Goal: Information Seeking & Learning: Learn about a topic

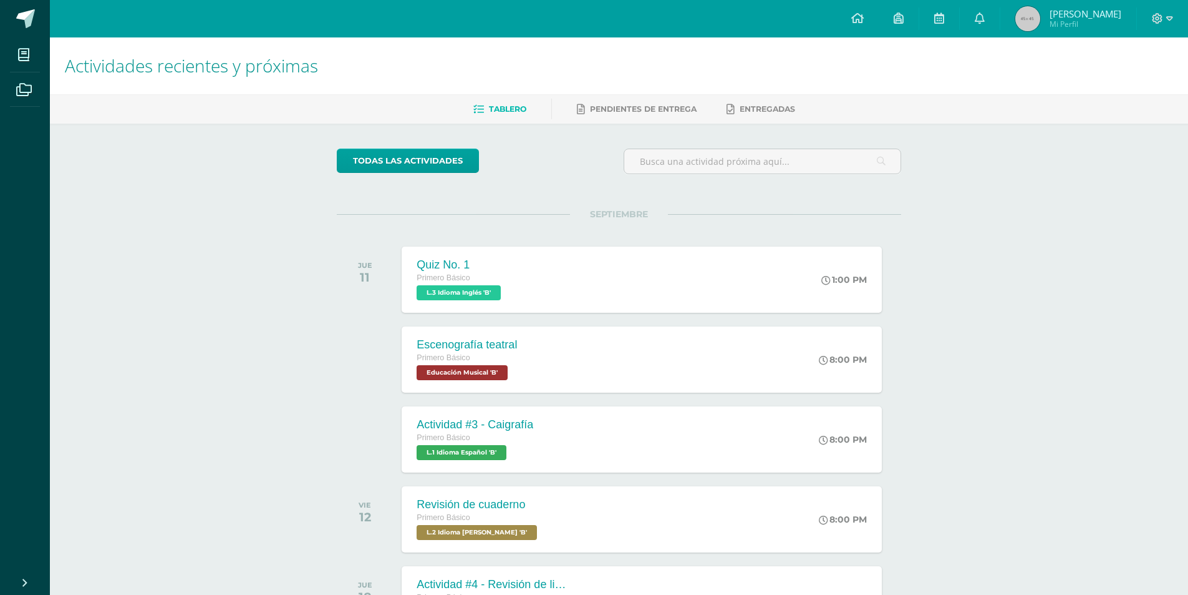
drag, startPoint x: 1085, startPoint y: 23, endPoint x: 557, endPoint y: 4, distance: 528.7
click at [1085, 24] on span "Mi Perfil" at bounding box center [1086, 24] width 72 height 11
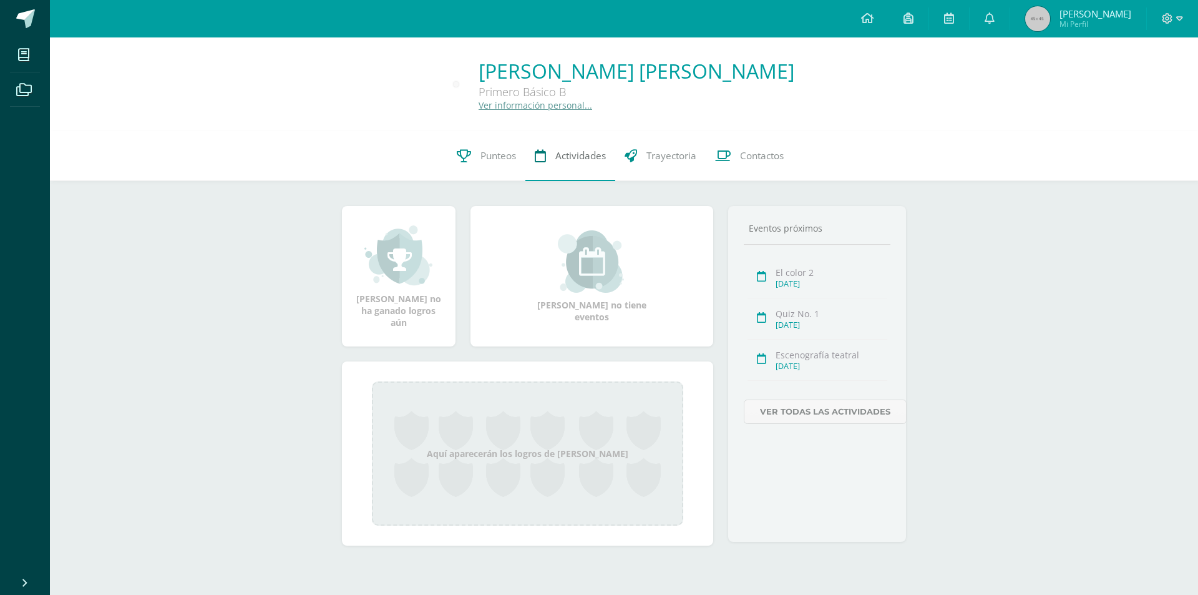
click at [568, 147] on link "Actividades" at bounding box center [570, 156] width 90 height 50
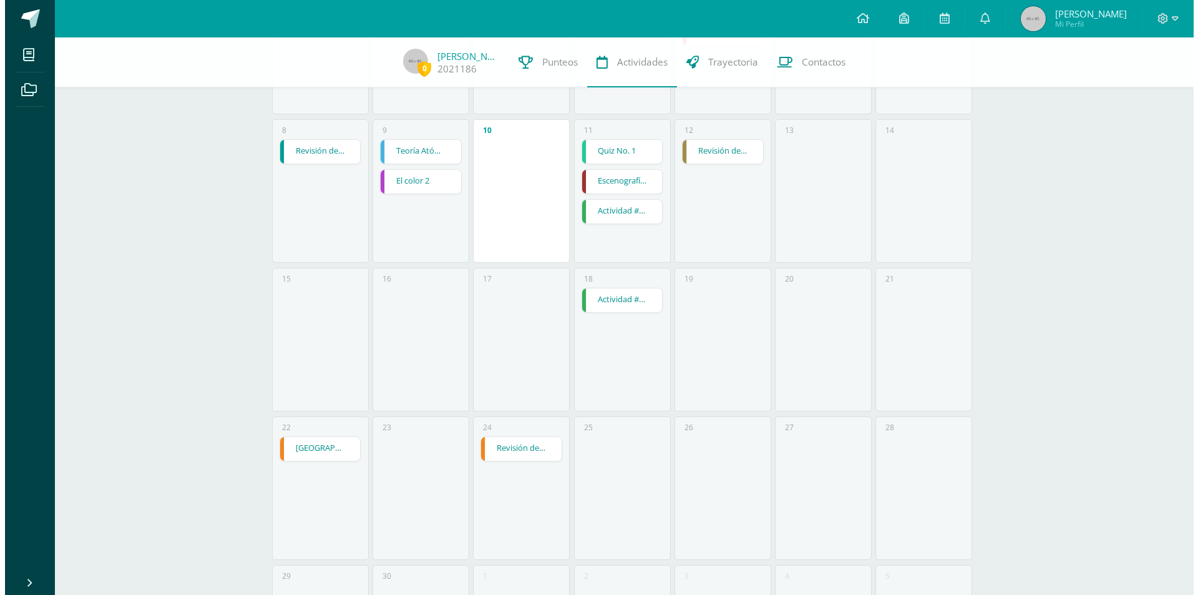
scroll to position [78, 0]
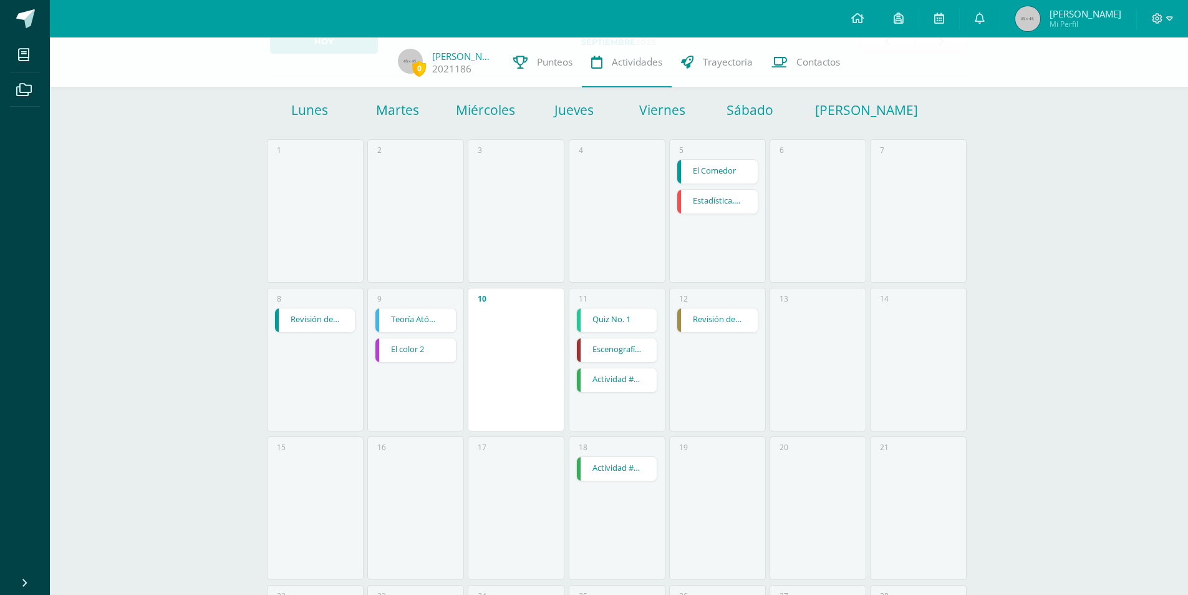
click at [397, 341] on link "El color 2" at bounding box center [416, 350] width 80 height 24
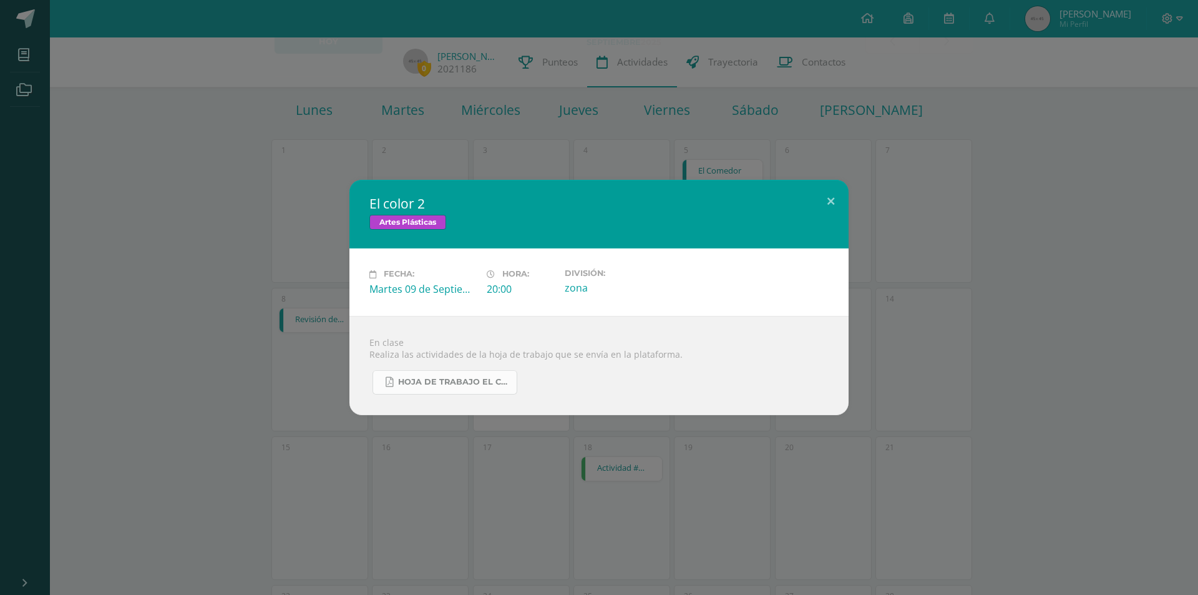
click at [452, 387] on span "Hoja de trabajo EL COLOR.pdf" at bounding box center [454, 382] width 112 height 10
